Goal: Task Accomplishment & Management: Manage account settings

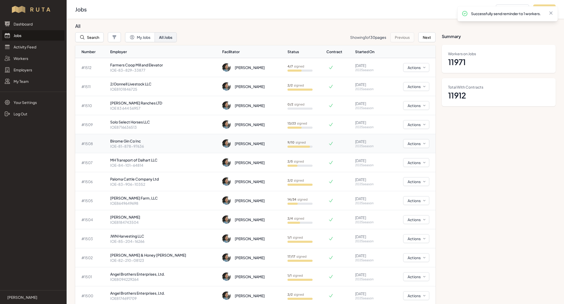
click at [135, 142] on p "Birome Gin Co Inc" at bounding box center [164, 141] width 108 height 5
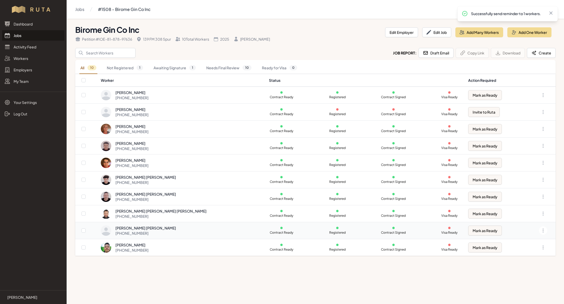
click at [213, 230] on div "[PERSON_NAME] [PERSON_NAME] [PHONE_NUMBER]" at bounding box center [182, 231] width 162 height 10
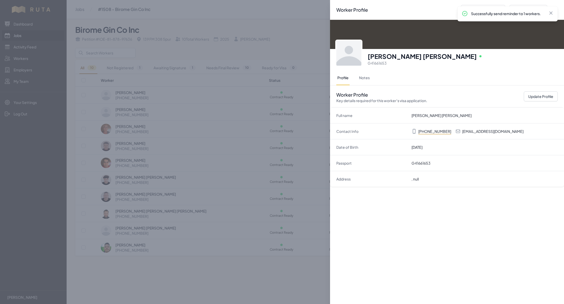
click at [133, 48] on div "Worker Profile Previous Worker Next Worker Close panel [PERSON_NAME] [PERSON_NA…" at bounding box center [282, 152] width 564 height 304
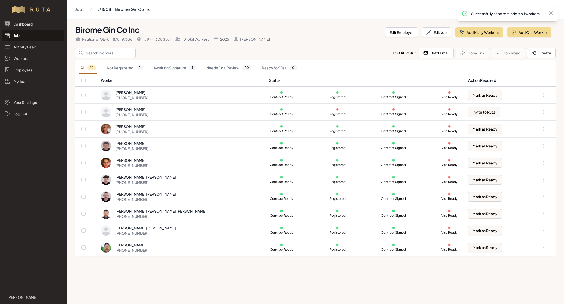
click at [39, 37] on link "Jobs" at bounding box center [33, 35] width 62 height 10
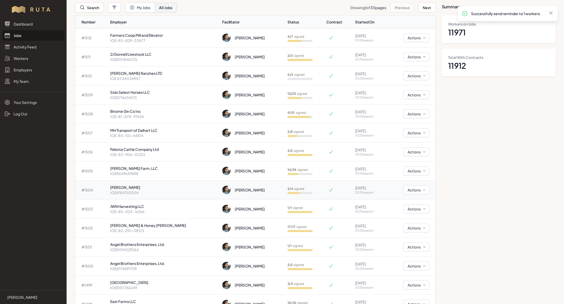
scroll to position [9, 0]
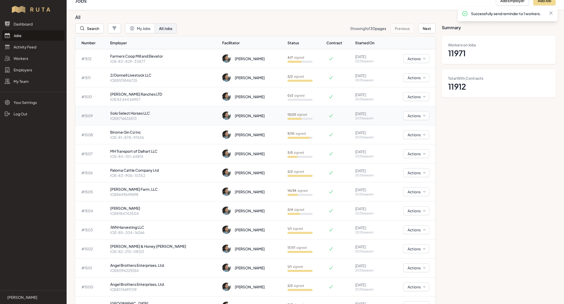
click at [153, 117] on p "IOE8716636513" at bounding box center [164, 118] width 108 height 5
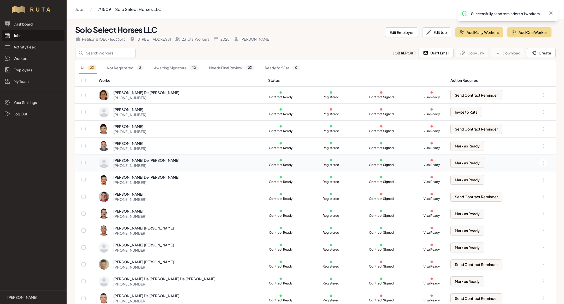
scroll to position [76, 0]
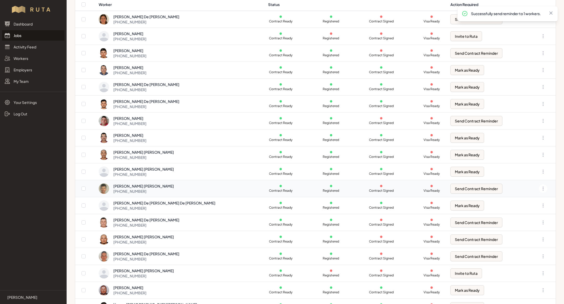
click at [168, 187] on div "[PERSON_NAME] [PERSON_NAME]" at bounding box center [143, 186] width 61 height 5
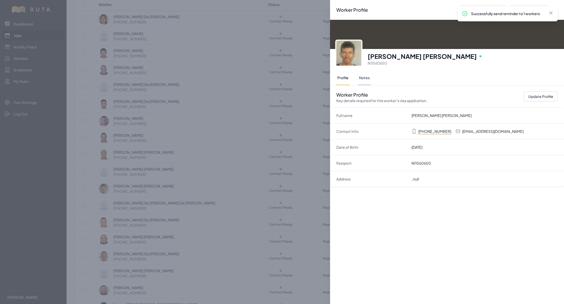
click at [367, 77] on button "Notes" at bounding box center [364, 78] width 13 height 15
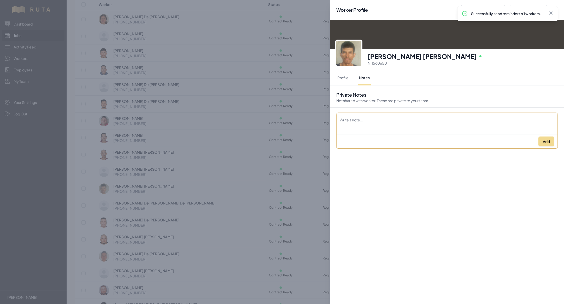
click at [373, 118] on textarea "Description" at bounding box center [446, 120] width 221 height 15
type textarea "comenta que no va a poder ir esta temporada por problemas familares ([PERSON_NA…"
click at [547, 142] on button "Add" at bounding box center [546, 142] width 16 height 10
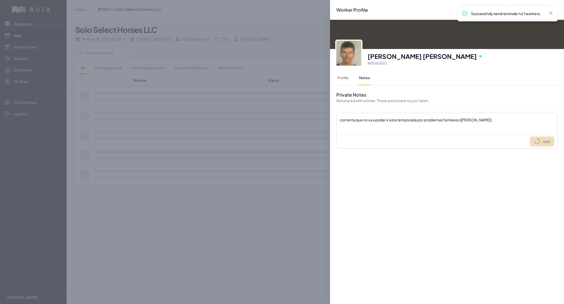
scroll to position [0, 0]
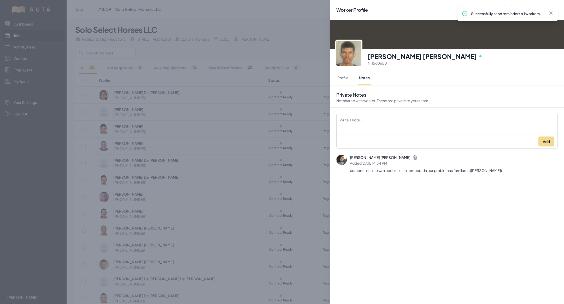
click at [257, 52] on div "Worker Profile Previous Worker Next Worker Close panel [PERSON_NAME] [PERSON_NA…" at bounding box center [282, 152] width 564 height 304
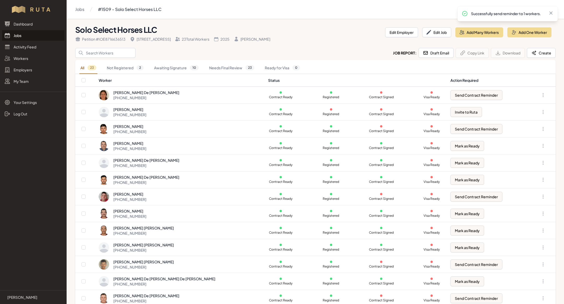
click at [52, 39] on link "Jobs" at bounding box center [33, 35] width 62 height 10
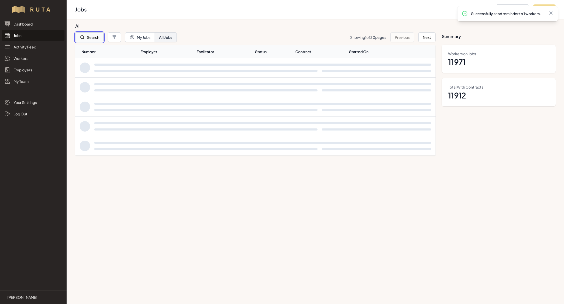
click at [90, 39] on button "Search" at bounding box center [89, 37] width 28 height 10
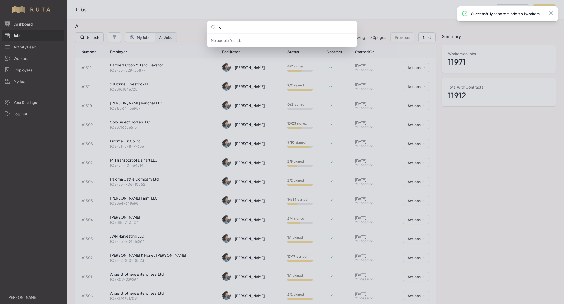
type input "lord"
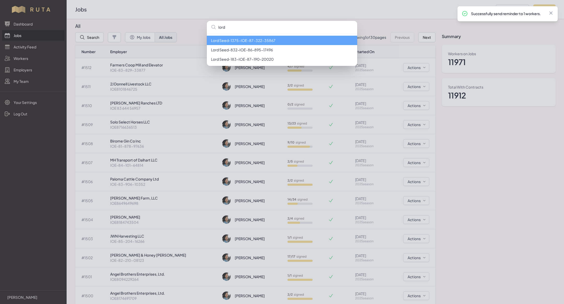
click at [242, 41] on li "Lord Seed - 1375 - IOE-87-322-35867" at bounding box center [282, 40] width 150 height 9
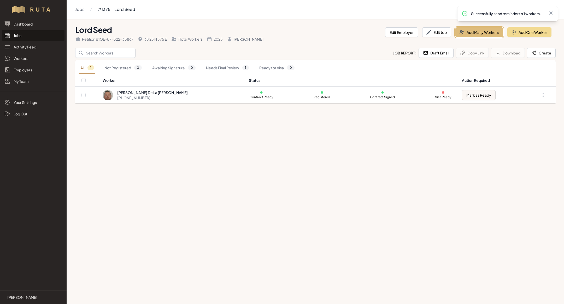
click at [490, 34] on button "Add Many Workers" at bounding box center [479, 32] width 48 height 10
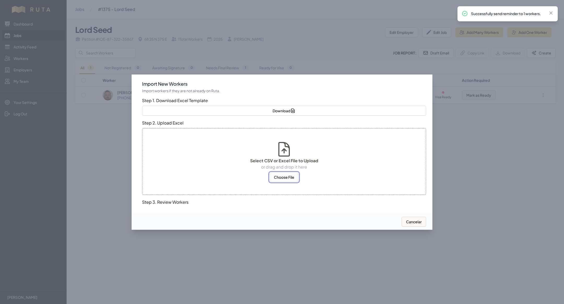
click at [288, 178] on button "Choose File" at bounding box center [283, 177] width 29 height 10
select select "MX"
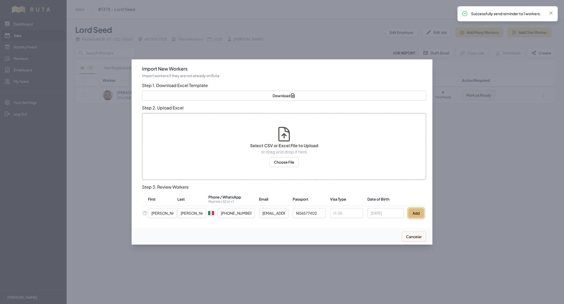
click at [417, 210] on button "Add" at bounding box center [416, 213] width 16 height 10
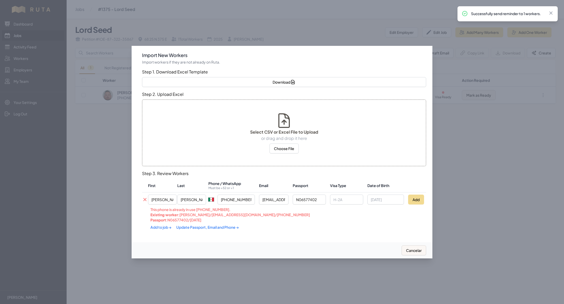
click at [192, 225] on link "Update Passport, Email and Phone →" at bounding box center [207, 227] width 63 height 5
click at [161, 226] on link "Add to job →" at bounding box center [164, 227] width 28 height 5
click at [161, 226] on link "Add to job →" at bounding box center [161, 227] width 22 height 5
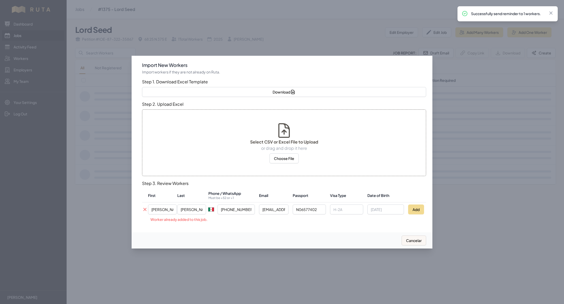
click at [108, 178] on div at bounding box center [282, 152] width 564 height 304
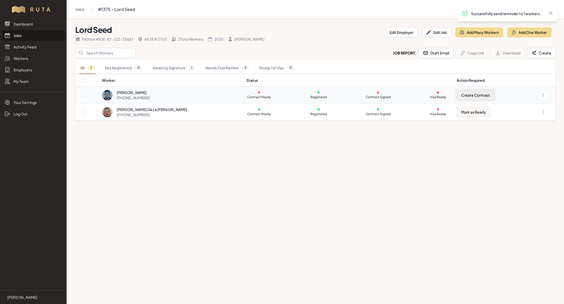
click at [475, 92] on button "Create Contract" at bounding box center [475, 95] width 38 height 10
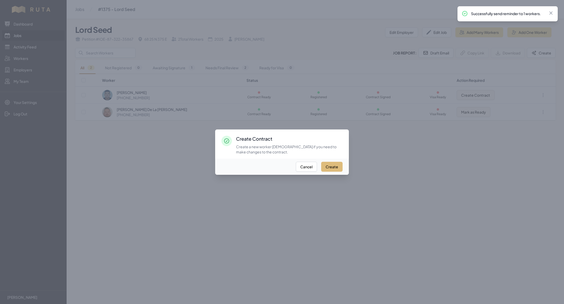
click at [337, 166] on button "Create" at bounding box center [331, 167] width 21 height 10
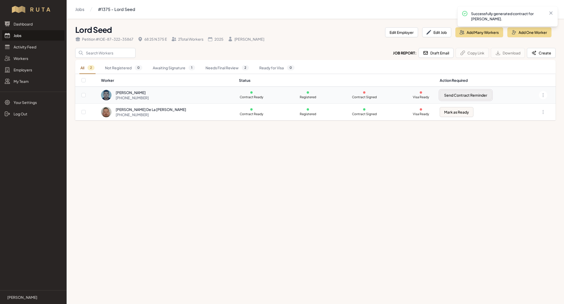
click at [460, 95] on button "Send Contract Reminder" at bounding box center [465, 95] width 52 height 10
checkbox input "true"
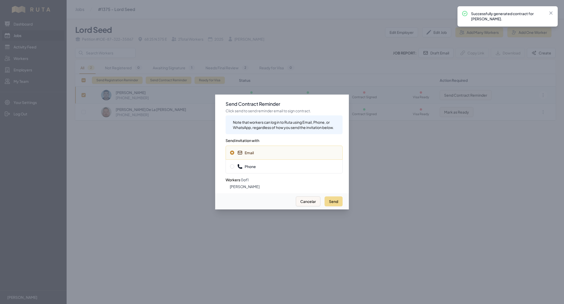
click at [249, 169] on span "Phone" at bounding box center [246, 166] width 19 height 5
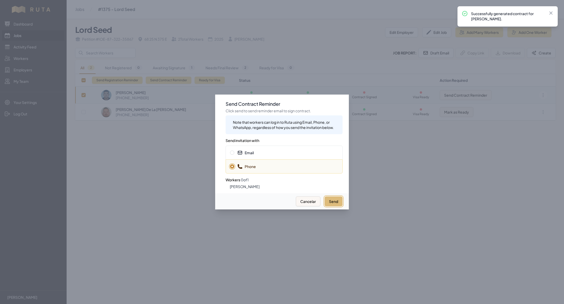
click at [335, 201] on button "Send" at bounding box center [333, 202] width 18 height 10
click at [302, 149] on div "Email" at bounding box center [283, 153] width 117 height 14
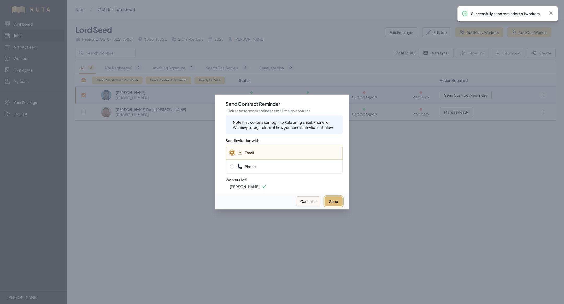
click at [329, 203] on button "Send" at bounding box center [333, 202] width 18 height 10
click at [38, 35] on div at bounding box center [282, 152] width 564 height 304
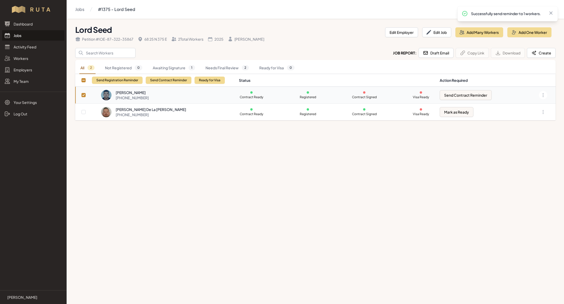
click at [27, 35] on link "Jobs" at bounding box center [33, 35] width 62 height 10
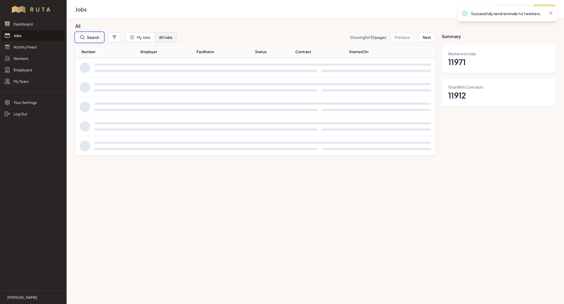
click at [95, 38] on button "Search" at bounding box center [89, 37] width 28 height 10
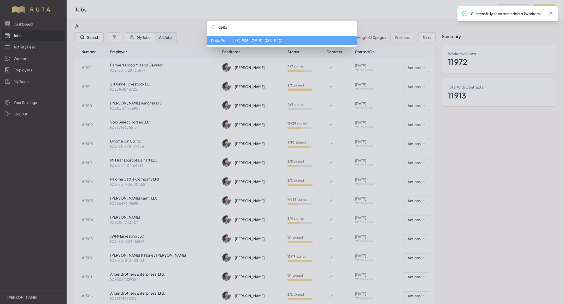
type input "delta"
click at [514, 20] on div "Successfully send reminder to 1 workers. Close" at bounding box center [507, 13] width 100 height 15
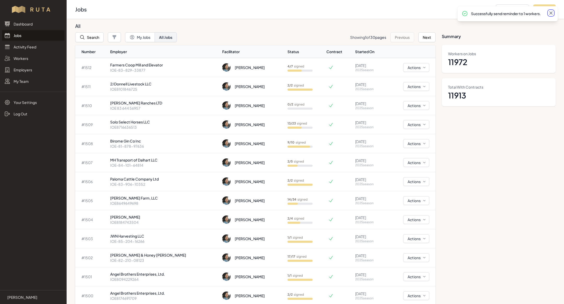
click at [549, 14] on icon at bounding box center [550, 12] width 5 height 5
click at [550, 10] on button "Add Job" at bounding box center [544, 9] width 22 height 10
select select "2023"
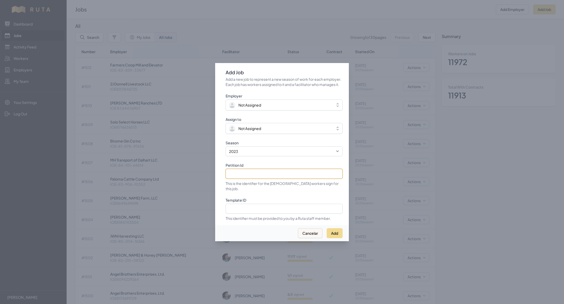
click at [283, 177] on input "Petition Id" at bounding box center [283, 174] width 117 height 10
paste input "IOE 85 541 64210"
type input "IOE 85 541 64210"
click at [276, 156] on select "2021 2022 2023 2024 2025" at bounding box center [283, 152] width 117 height 10
select select "2025"
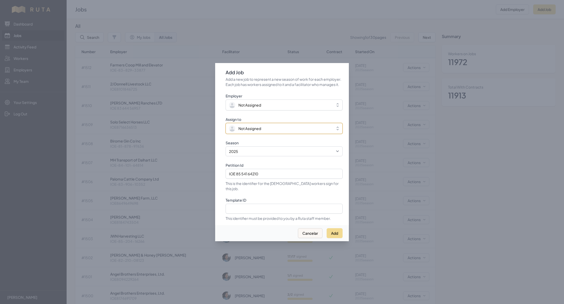
click at [260, 131] on span "Not Assigned" at bounding box center [249, 128] width 23 height 5
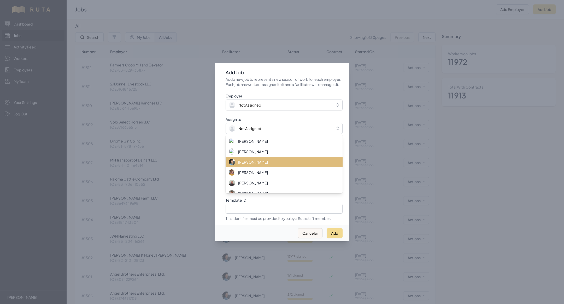
click at [263, 165] on div "[PERSON_NAME]" at bounding box center [281, 162] width 104 height 6
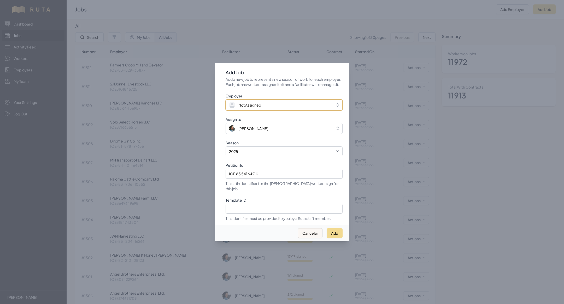
click at [258, 108] on span "Not Assigned" at bounding box center [280, 105] width 103 height 6
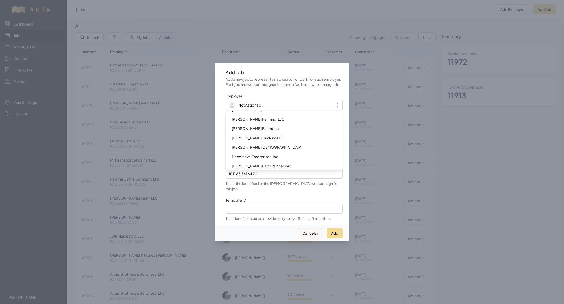
scroll to position [1590, 0]
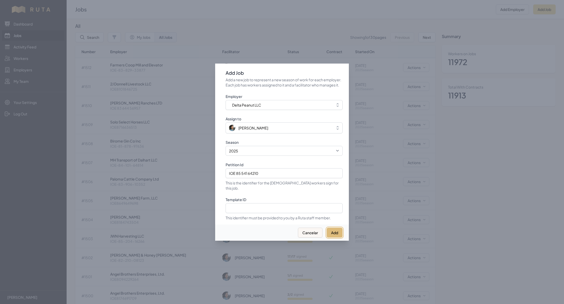
click at [335, 232] on button "Add" at bounding box center [334, 233] width 16 height 10
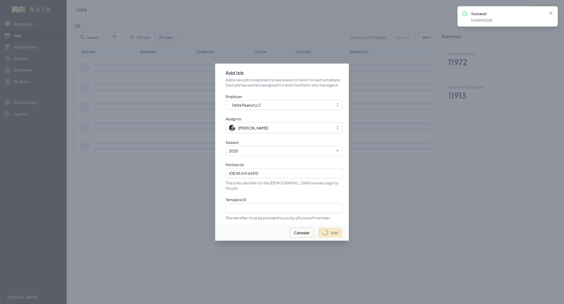
select select "2023"
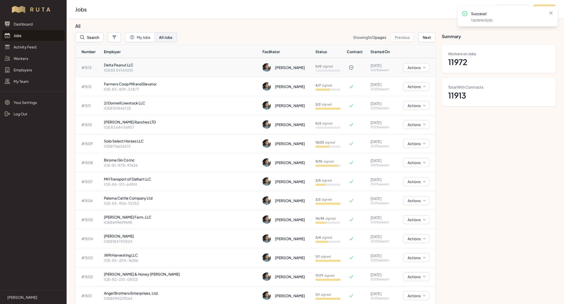
click at [161, 64] on p "Delta Peanut LLC" at bounding box center [181, 64] width 154 height 5
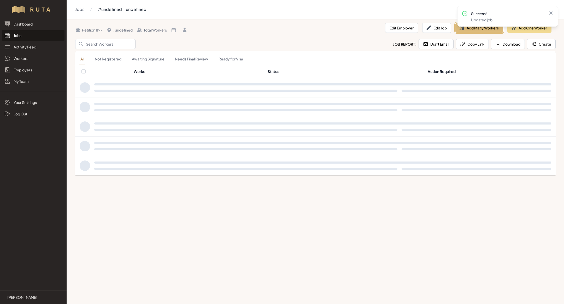
click at [469, 29] on button "Add Many Workers" at bounding box center [479, 28] width 48 height 10
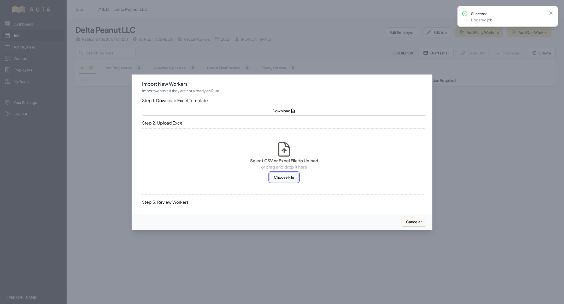
click at [291, 174] on button "Choose File" at bounding box center [283, 177] width 29 height 10
select select "MX"
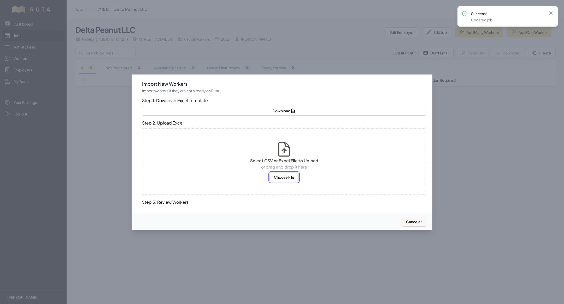
select select "US"
select select "MX"
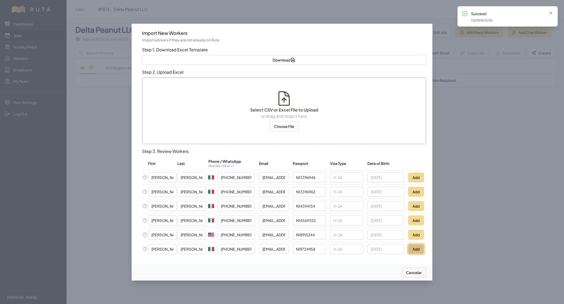
click at [415, 246] on button "Add" at bounding box center [416, 249] width 16 height 10
click at [411, 236] on button "Add" at bounding box center [416, 235] width 16 height 10
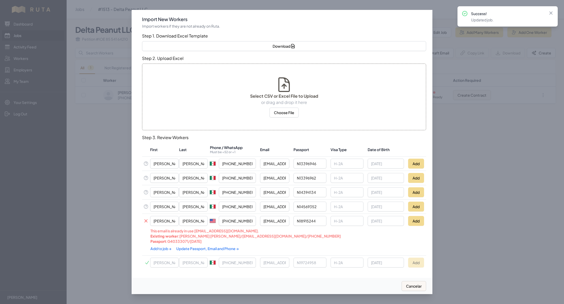
click at [202, 249] on link "Update Passport, Email and Phone →" at bounding box center [207, 249] width 63 height 5
click at [163, 246] on link "Add to job →" at bounding box center [161, 248] width 22 height 5
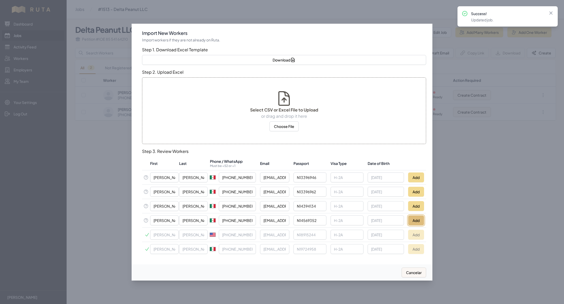
click at [416, 219] on button "Add" at bounding box center [416, 221] width 16 height 10
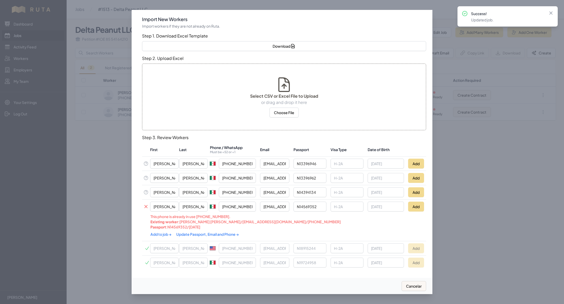
click at [192, 232] on link "Update Passport, Email and Phone →" at bounding box center [207, 234] width 63 height 5
click at [161, 234] on link "Add to job →" at bounding box center [161, 234] width 22 height 5
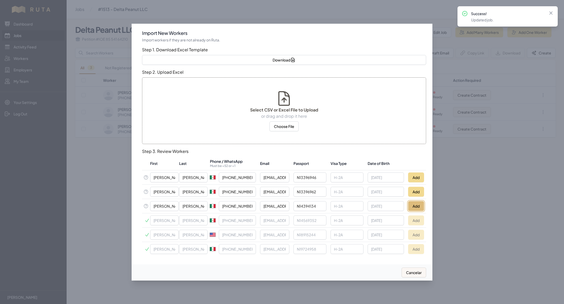
click at [415, 207] on button "Add" at bounding box center [416, 206] width 16 height 10
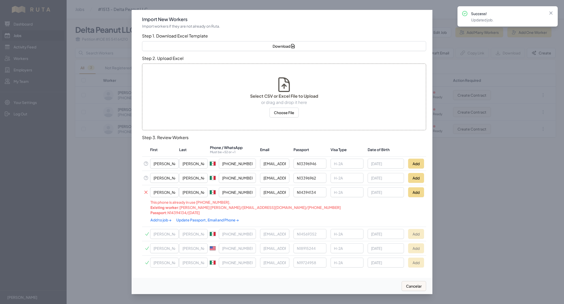
click at [208, 218] on link "Update Passport, Email and Phone →" at bounding box center [207, 220] width 63 height 5
click at [161, 219] on link "Add to job →" at bounding box center [161, 220] width 22 height 5
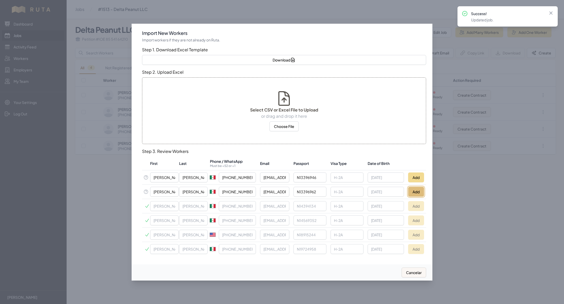
click at [414, 190] on button "Add" at bounding box center [416, 192] width 16 height 10
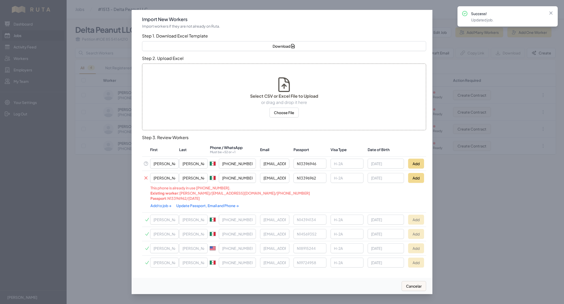
click at [191, 204] on link "Update Passport, Email and Phone →" at bounding box center [207, 206] width 63 height 5
click at [162, 205] on link "Add to job →" at bounding box center [161, 205] width 22 height 5
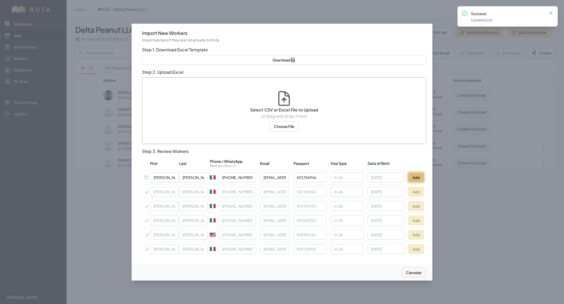
click at [415, 177] on button "Add" at bounding box center [416, 178] width 16 height 10
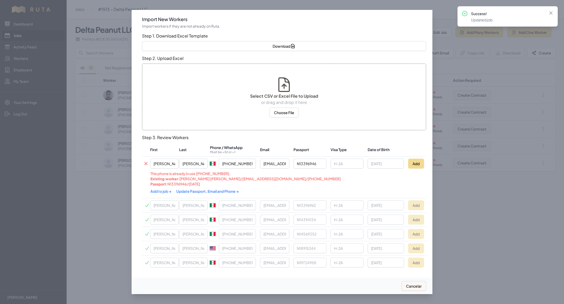
click at [194, 192] on link "Update Passport, Email and Phone →" at bounding box center [207, 191] width 63 height 5
click at [161, 192] on link "Add to job →" at bounding box center [161, 191] width 22 height 5
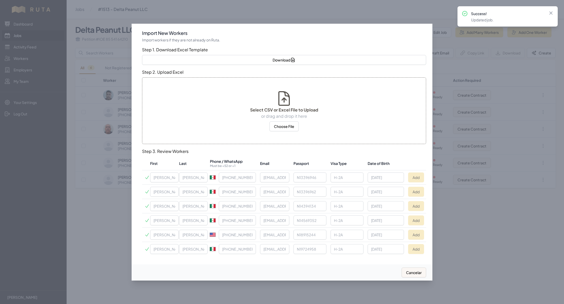
click at [92, 127] on div at bounding box center [282, 152] width 564 height 304
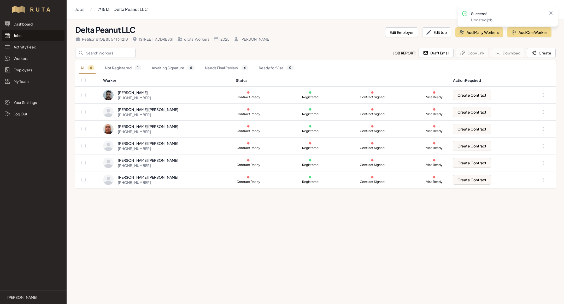
click at [32, 38] on link "Jobs" at bounding box center [33, 35] width 62 height 10
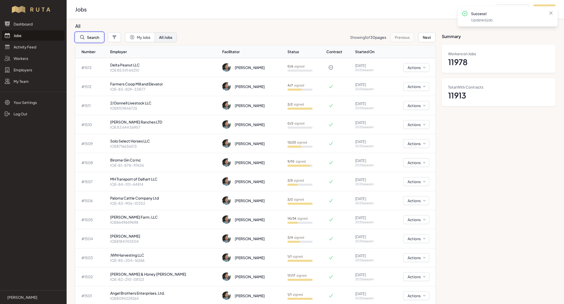
click at [92, 37] on button "Search" at bounding box center [89, 37] width 28 height 10
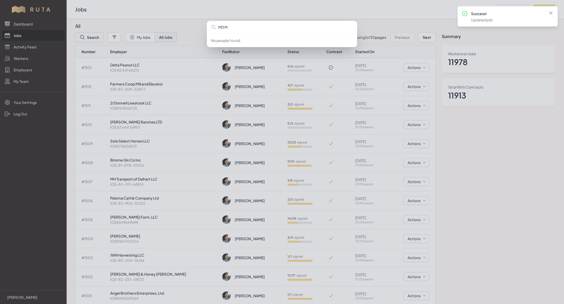
type input "MD MA"
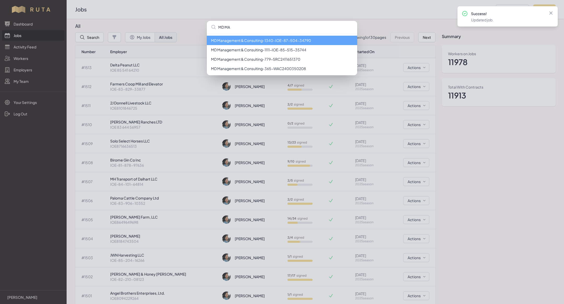
click at [268, 38] on li "MD Management & Consulting - 1340 - IOE-87-504-34790" at bounding box center [282, 40] width 150 height 9
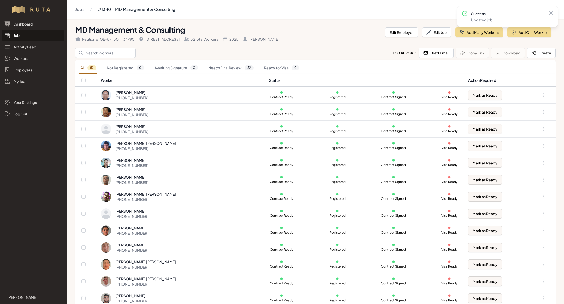
click at [30, 34] on link "Jobs" at bounding box center [33, 35] width 62 height 10
